Goal: Task Accomplishment & Management: Manage account settings

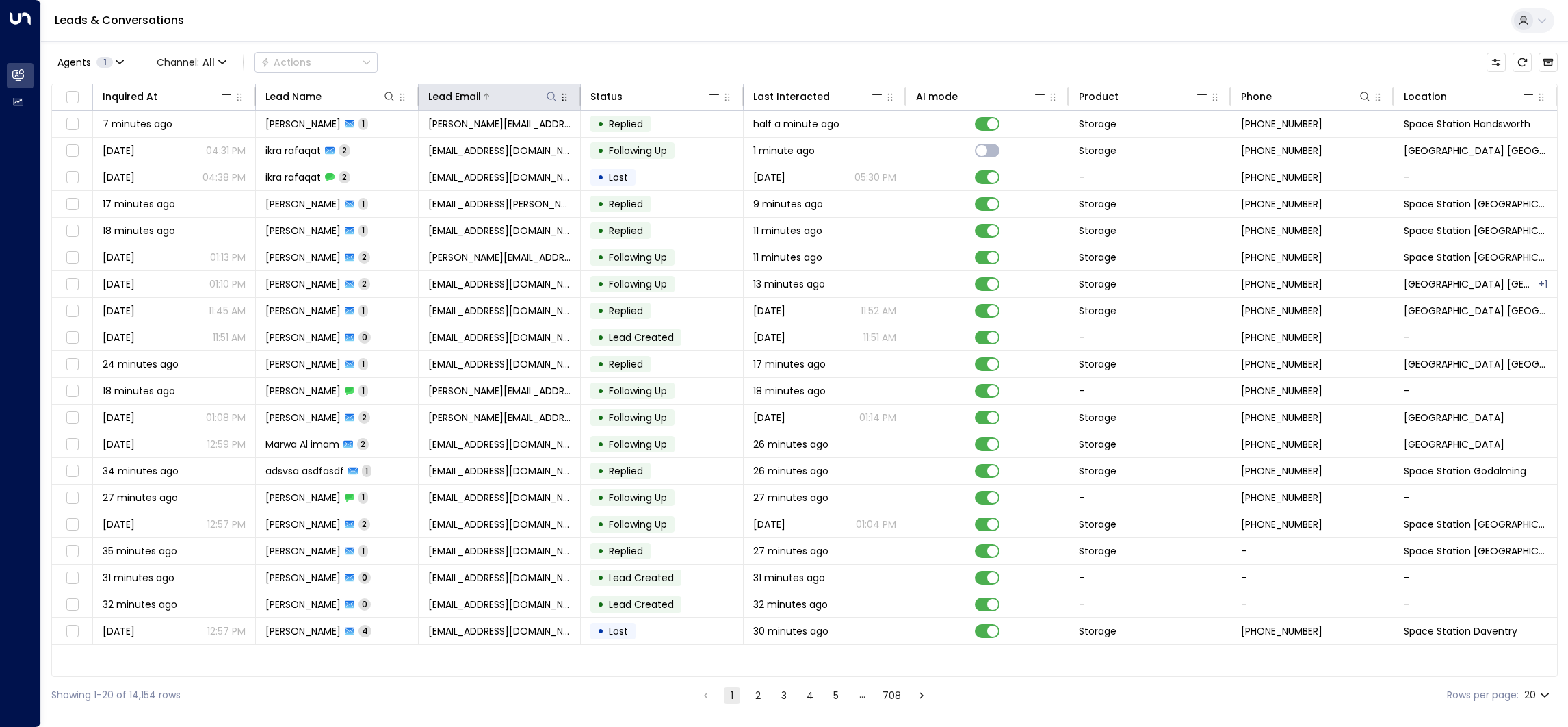
click at [551, 100] on icon at bounding box center [551, 96] width 11 height 11
type input "*"
click at [385, 97] on icon at bounding box center [389, 96] width 11 height 11
type input "**********"
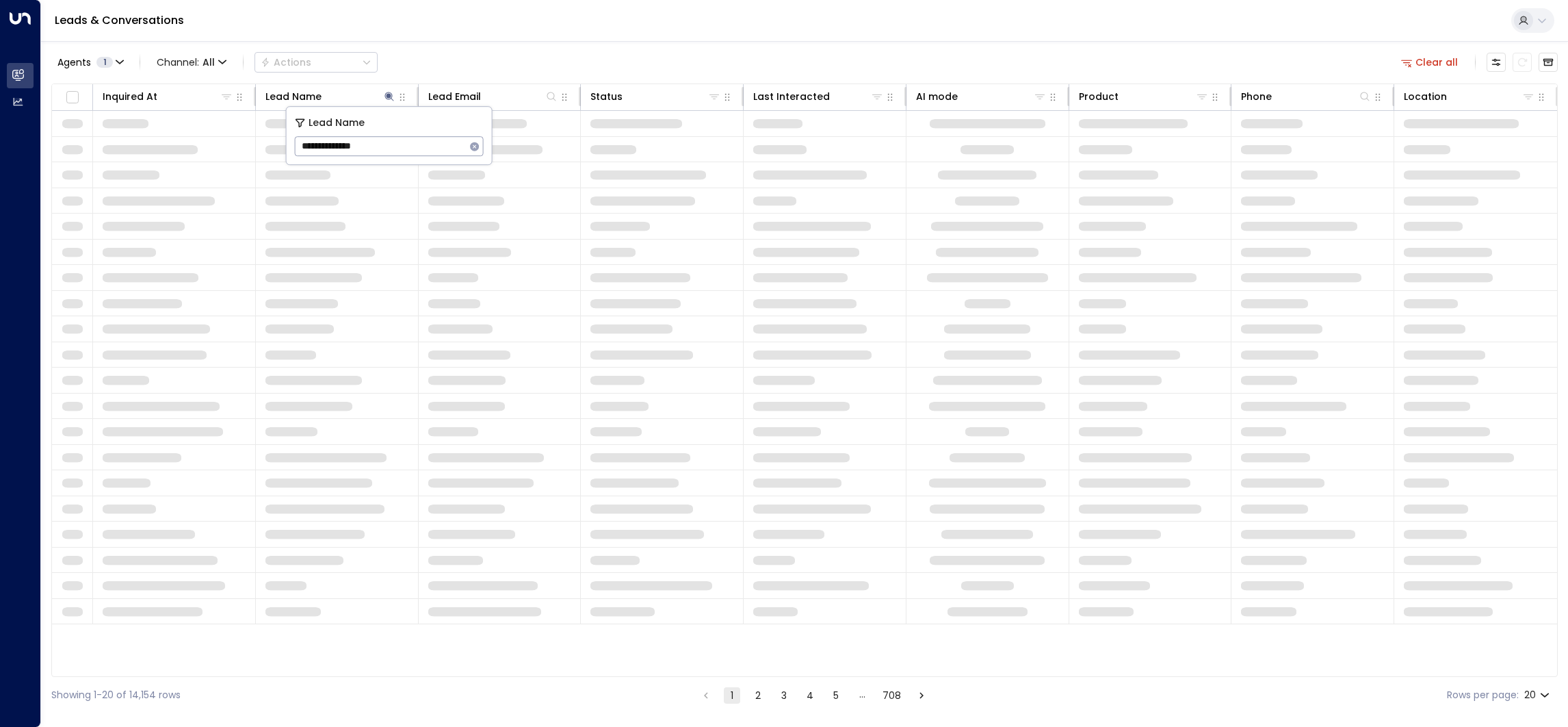
click at [515, 63] on div "Agents 1 Channel: All Actions Clear all" at bounding box center [805, 63] width 1506 height 29
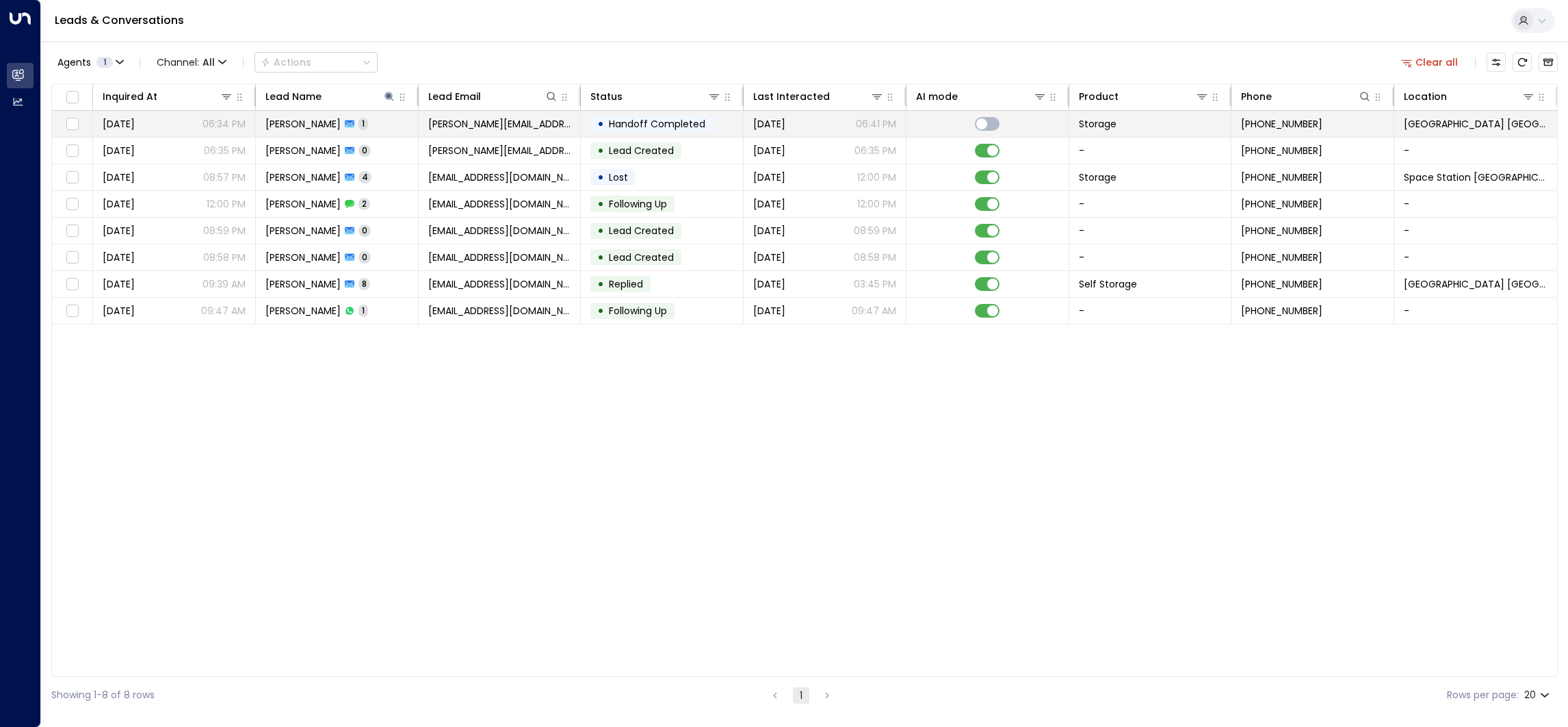
click at [453, 129] on span "[PERSON_NAME][EMAIL_ADDRESS][DOMAIN_NAME]" at bounding box center [500, 124] width 143 height 14
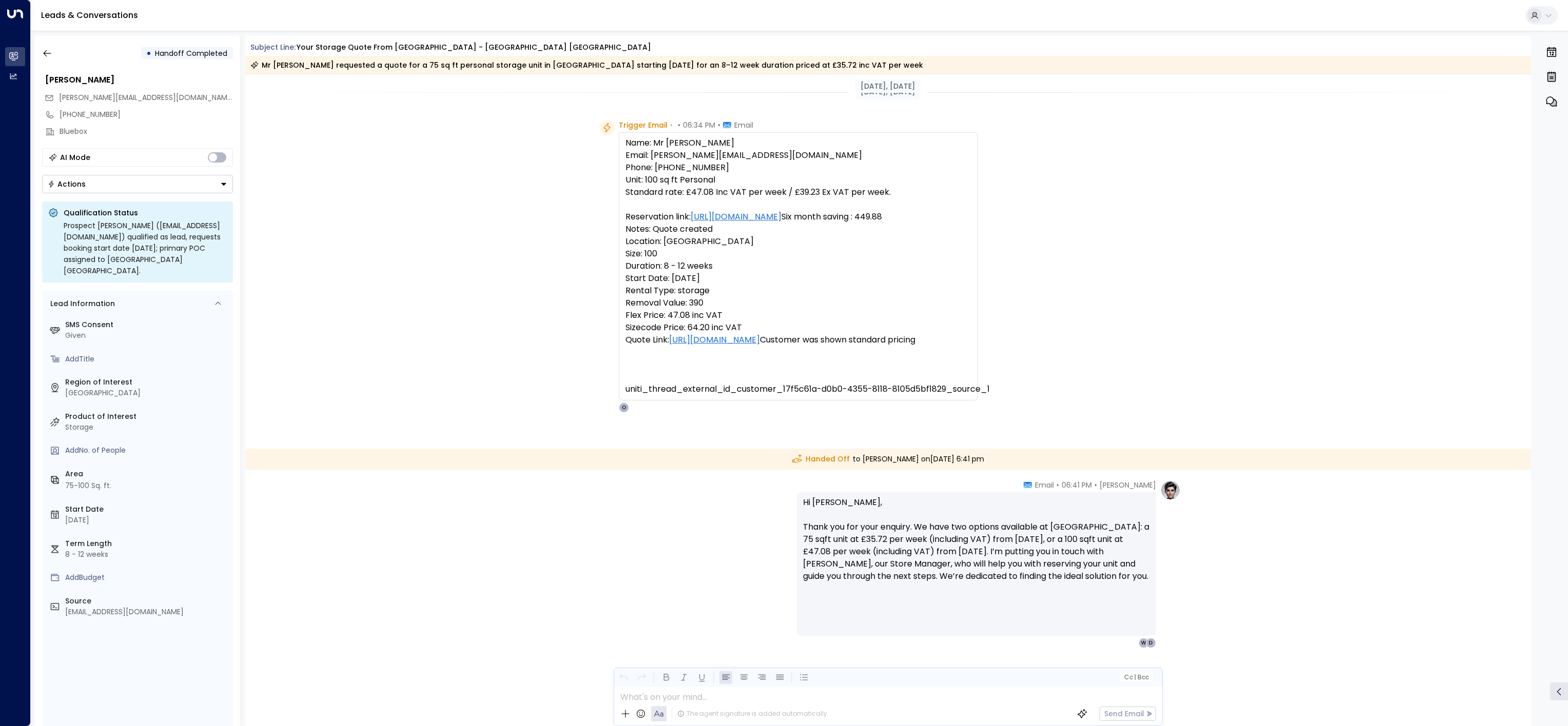
scroll to position [25, 0]
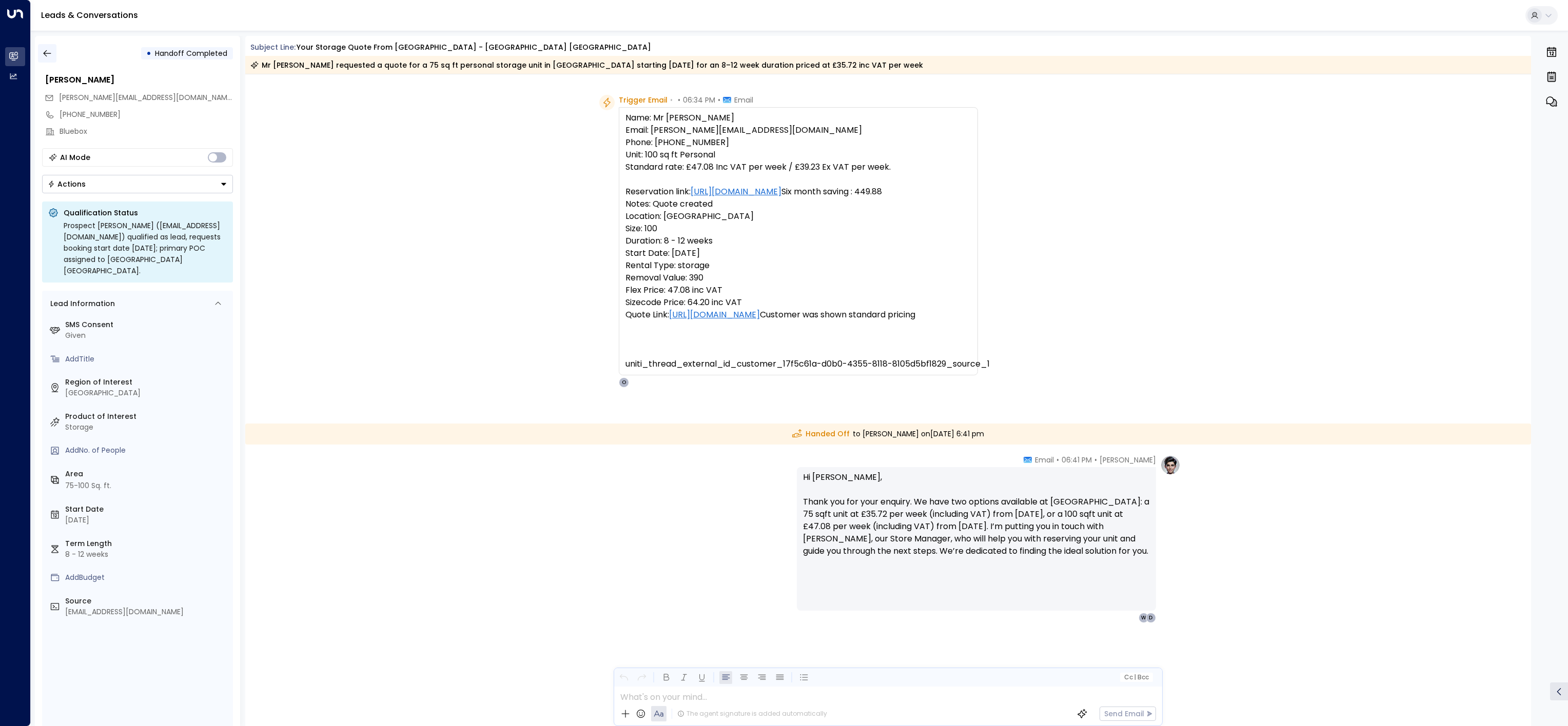
click at [52, 52] on button "button" at bounding box center [47, 53] width 19 height 19
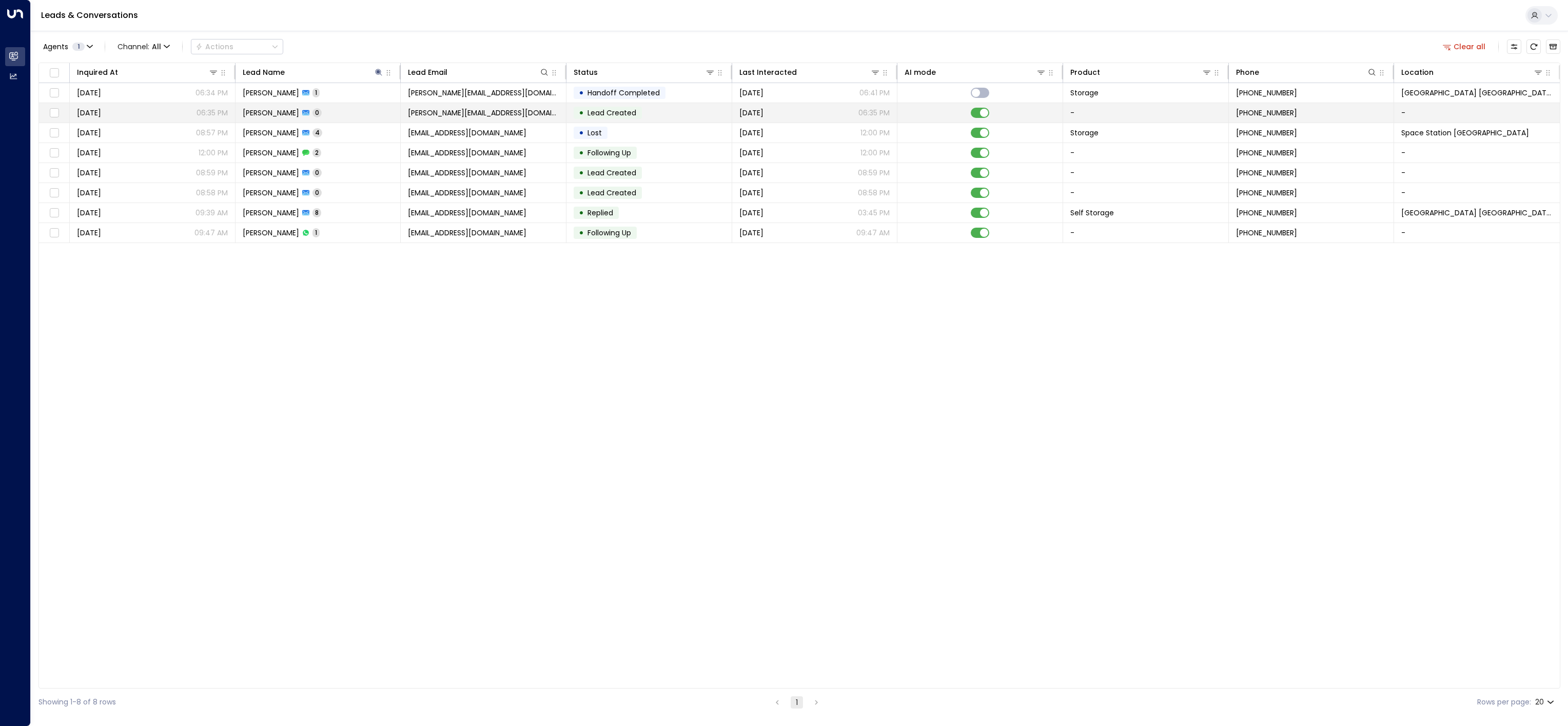
click at [302, 115] on icon at bounding box center [305, 112] width 7 height 7
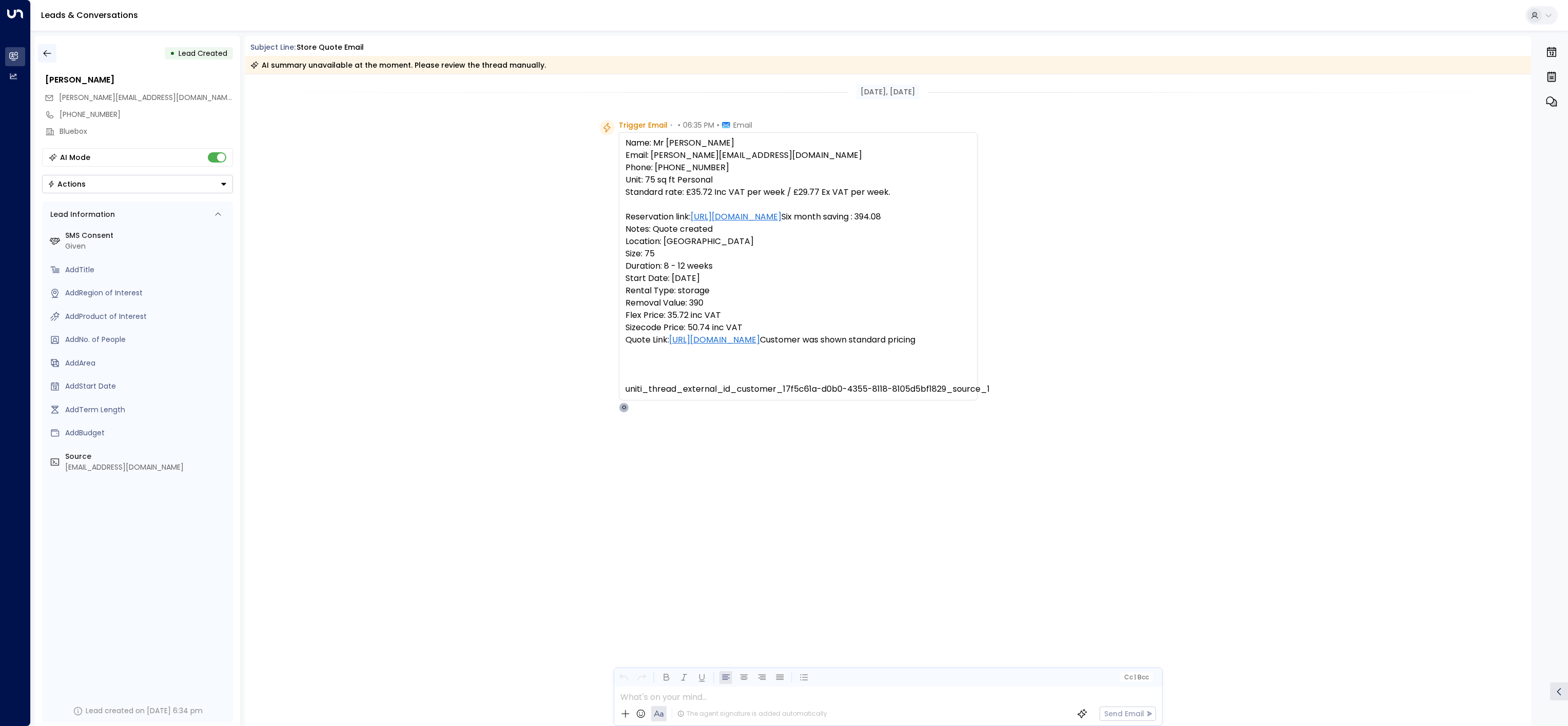
click at [55, 55] on button "button" at bounding box center [47, 53] width 19 height 19
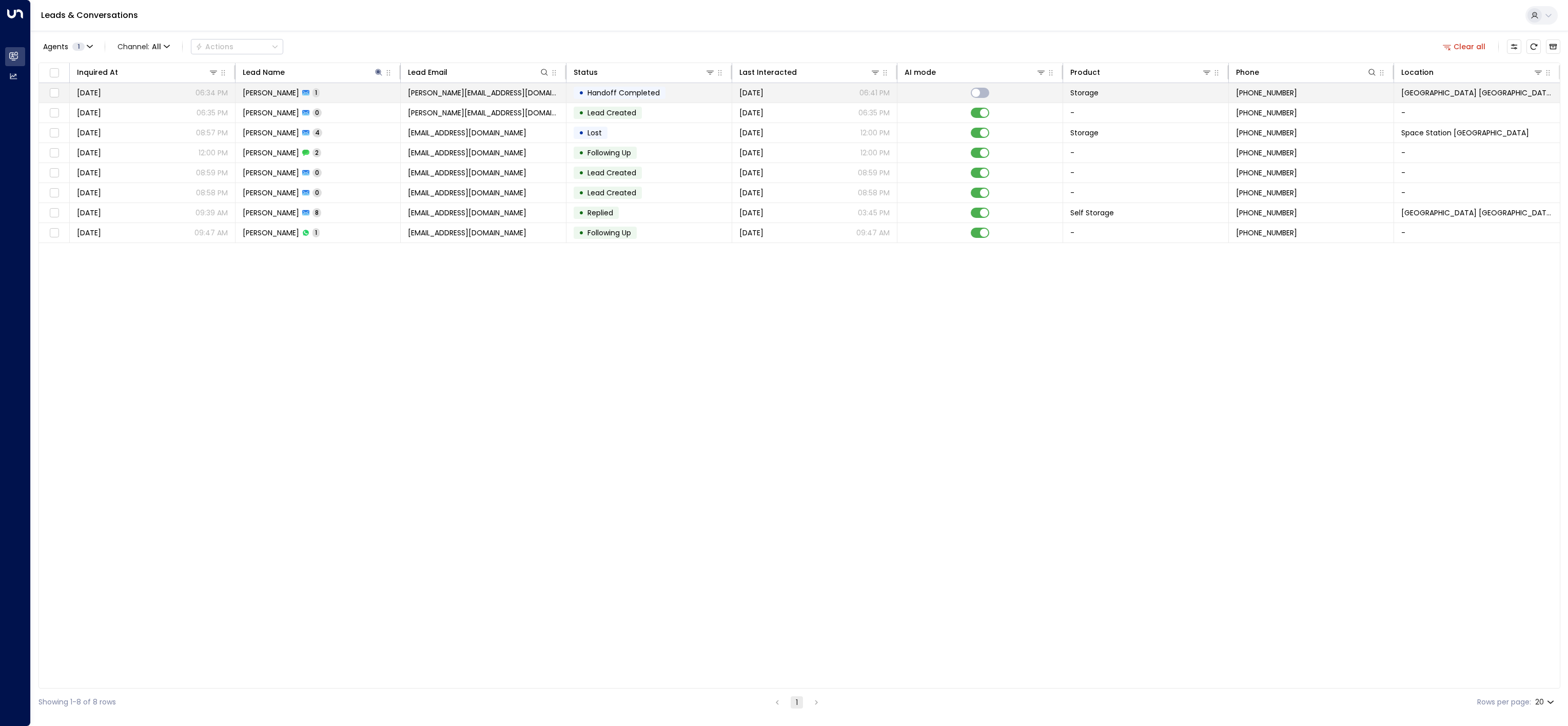
click at [506, 99] on td "[PERSON_NAME][EMAIL_ADDRESS][DOMAIN_NAME]" at bounding box center [483, 93] width 166 height 19
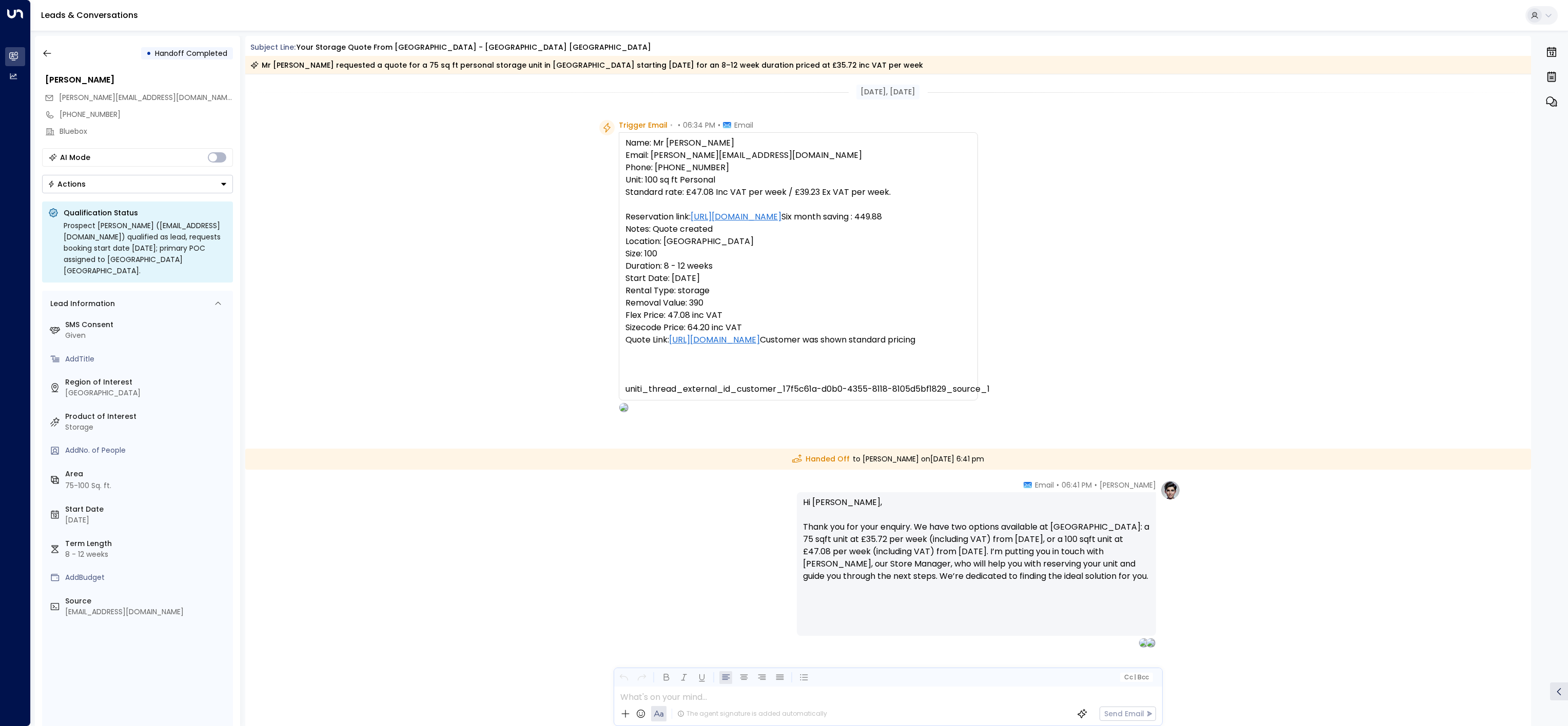
scroll to position [25, 0]
